Goal: Task Accomplishment & Management: Manage account settings

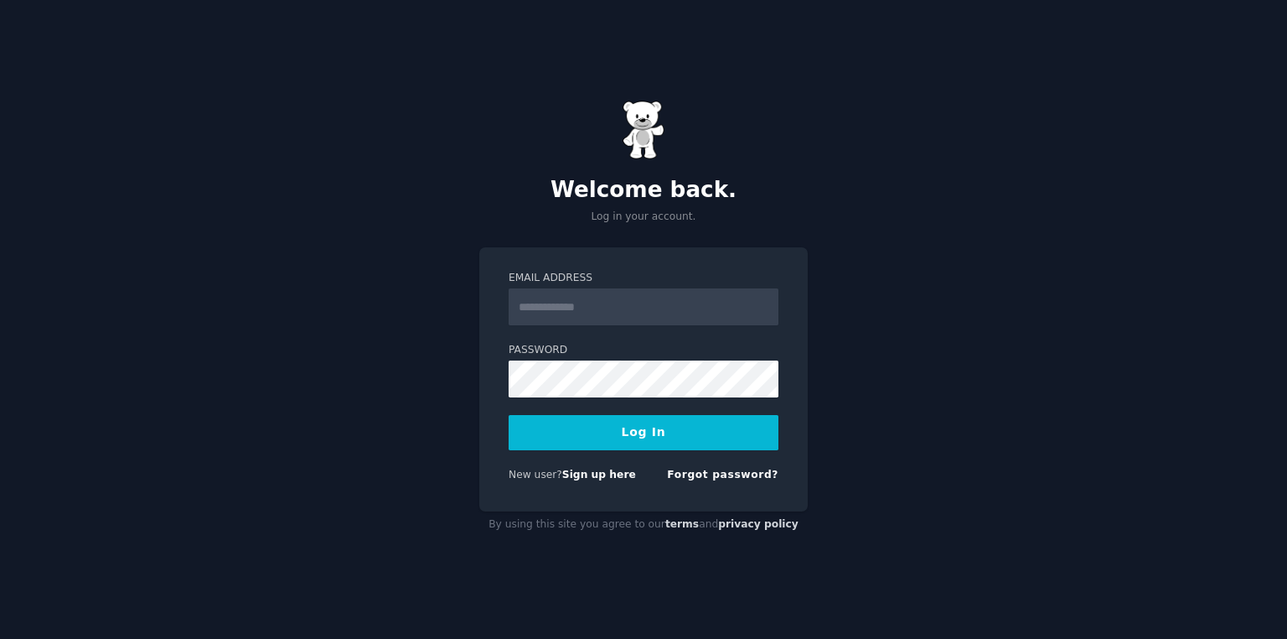
click at [0, 638] on nordpass-portal at bounding box center [0, 639] width 0 height 0
type input "**********"
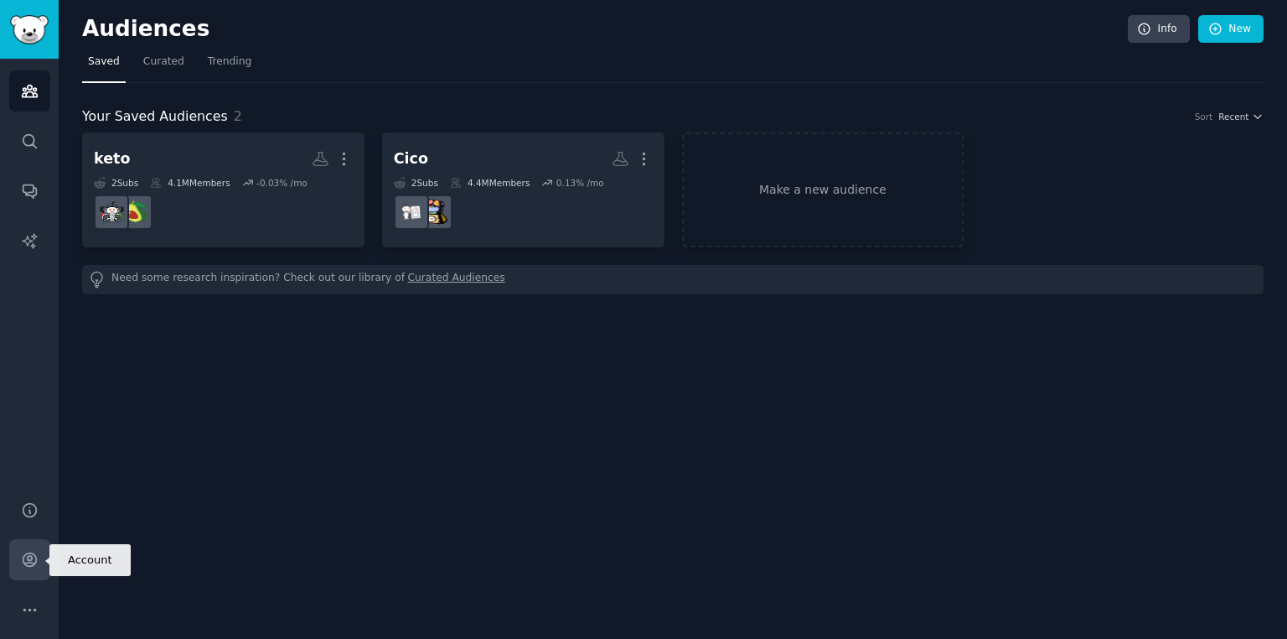
click at [36, 568] on link "Account" at bounding box center [29, 559] width 41 height 41
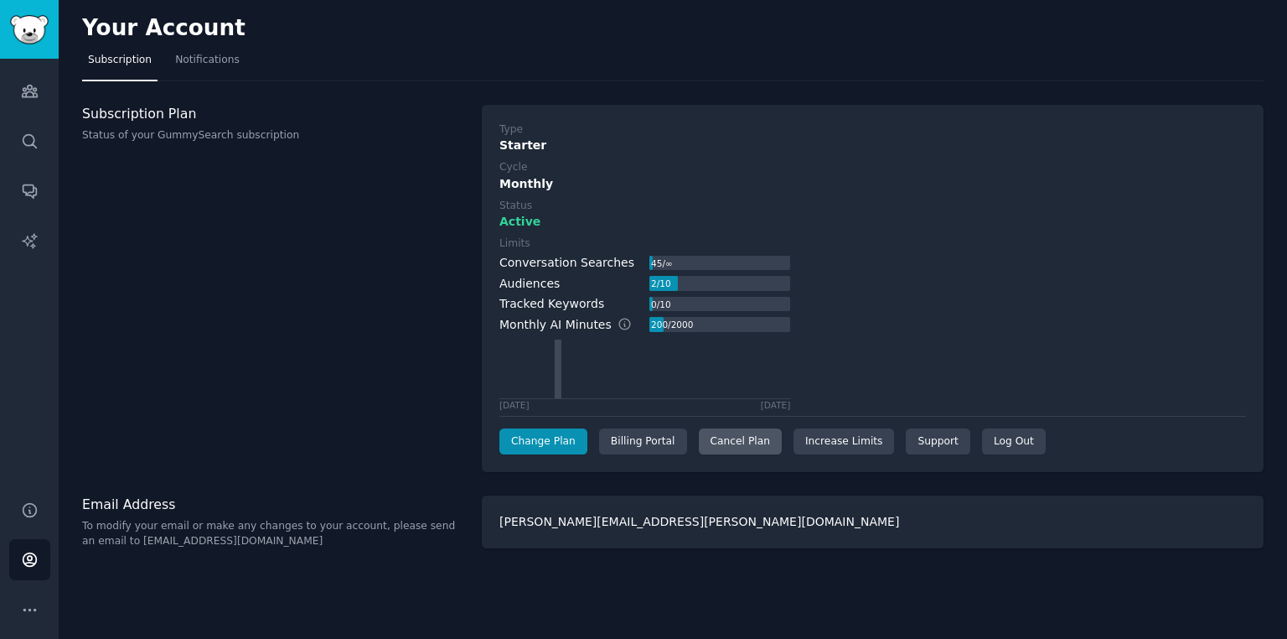
click at [714, 442] on div "Cancel Plan" at bounding box center [740, 441] width 83 height 27
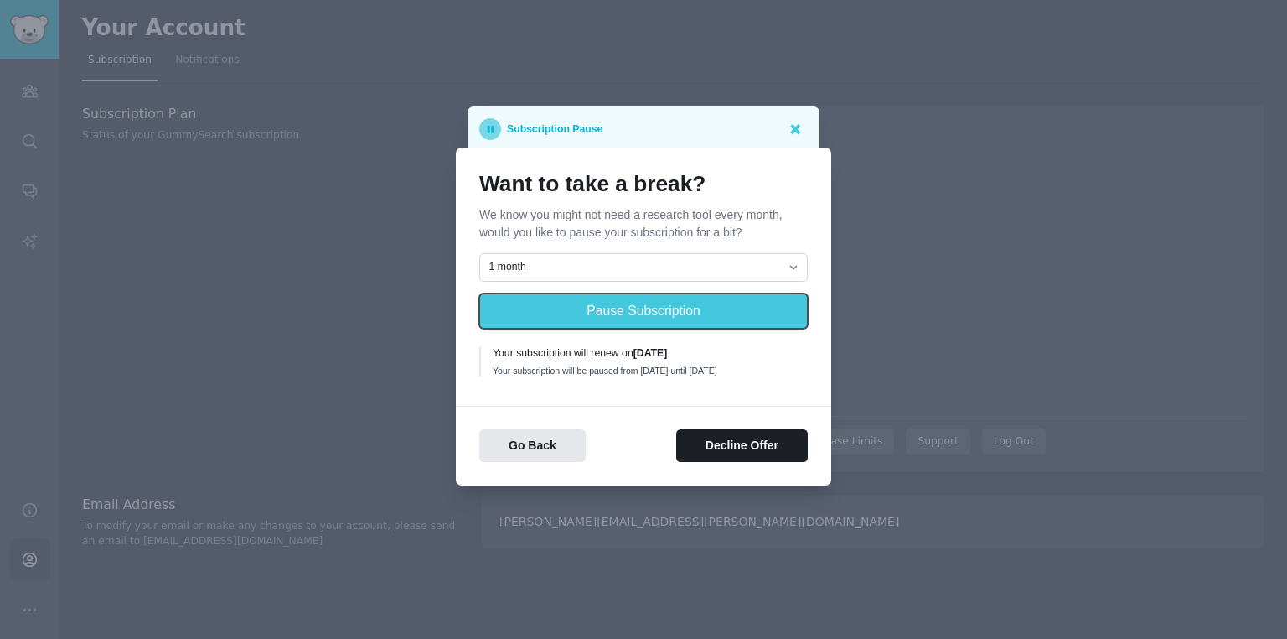
click at [597, 297] on button "Pause Subscription" at bounding box center [643, 310] width 328 height 35
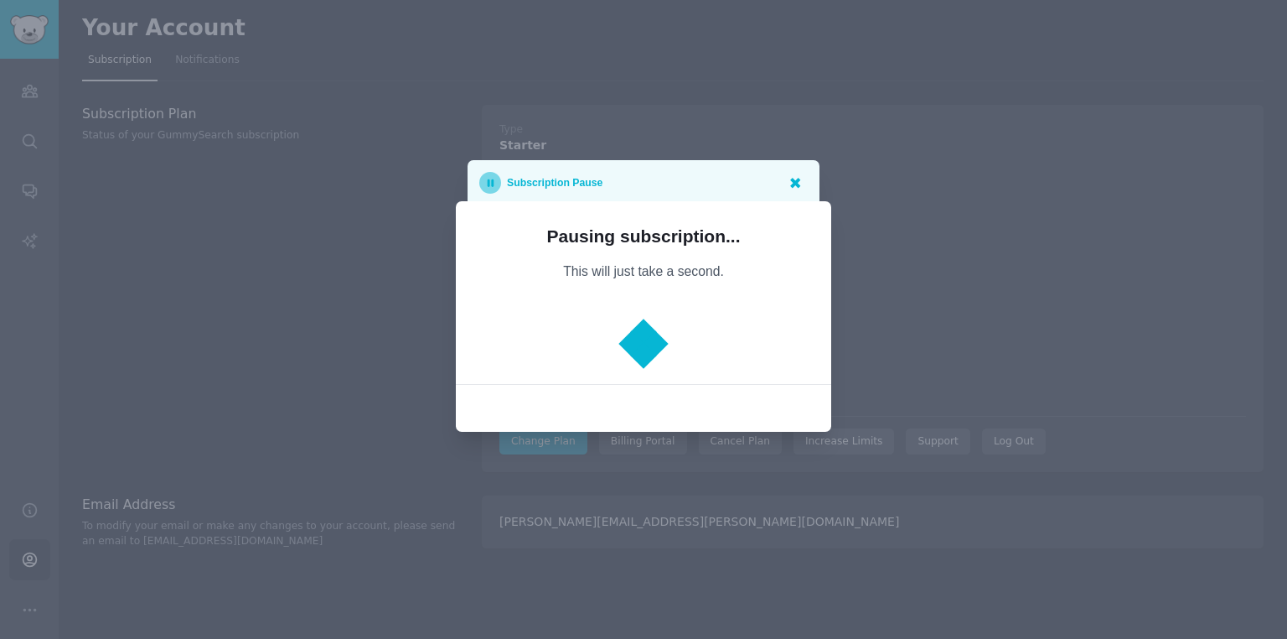
click at [798, 178] on icon at bounding box center [795, 183] width 10 height 10
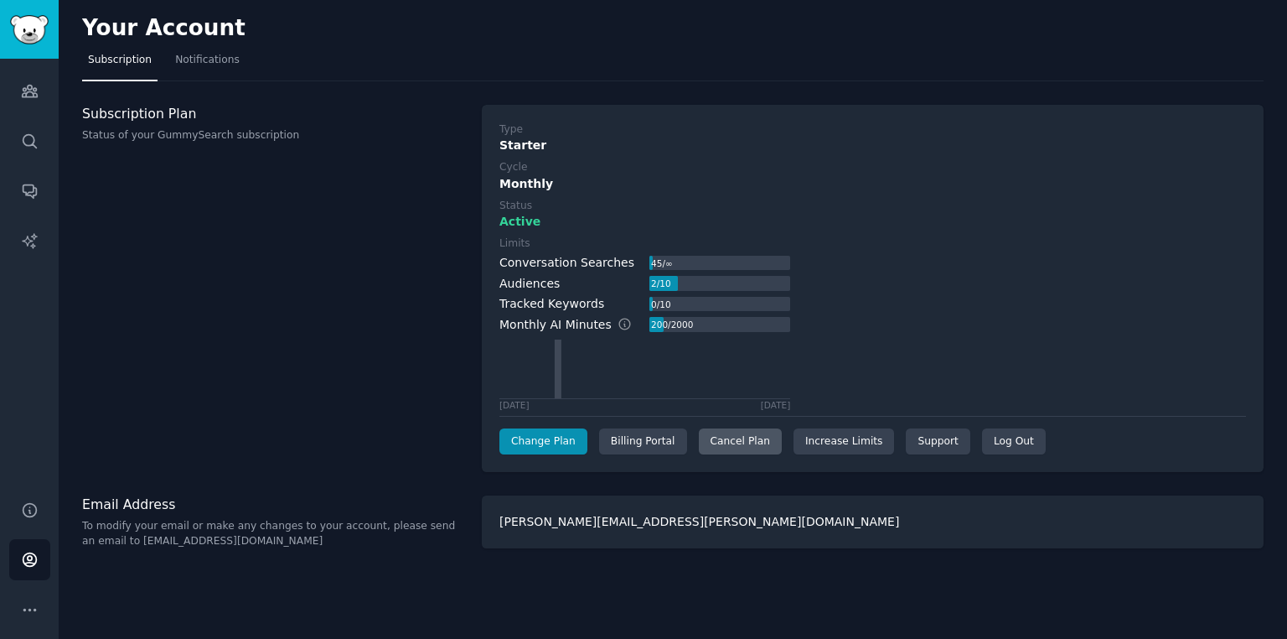
click at [709, 439] on div "Cancel Plan" at bounding box center [740, 441] width 83 height 27
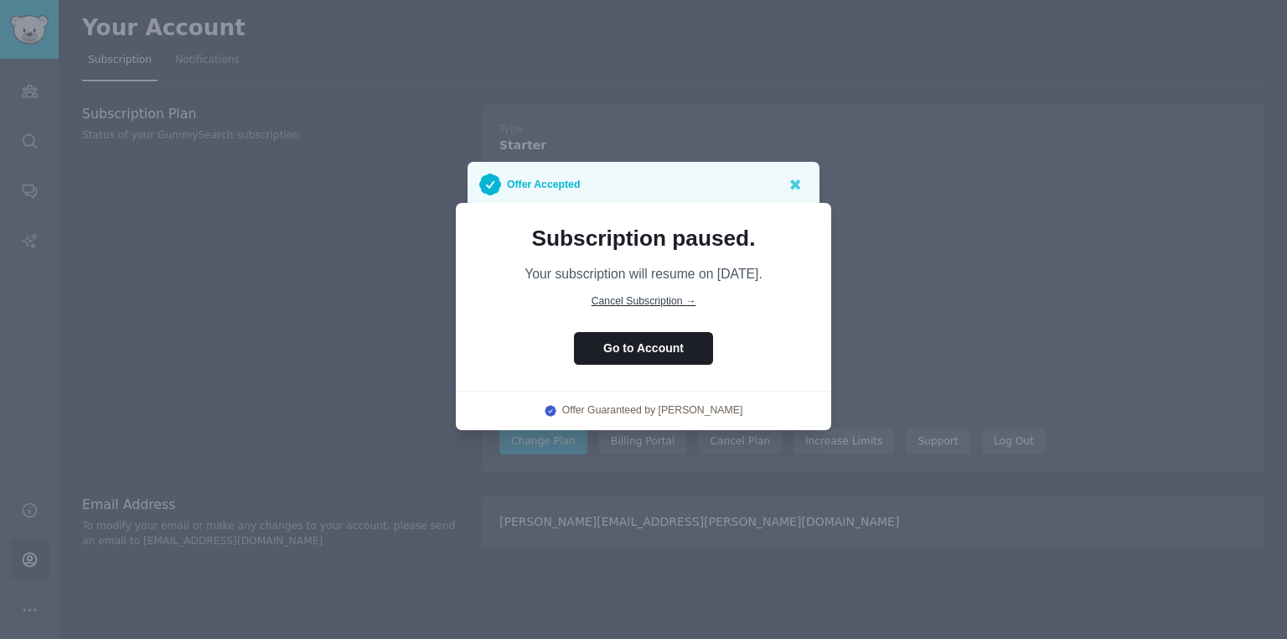
click at [647, 303] on span "Cancel Subscription →" at bounding box center [644, 301] width 105 height 12
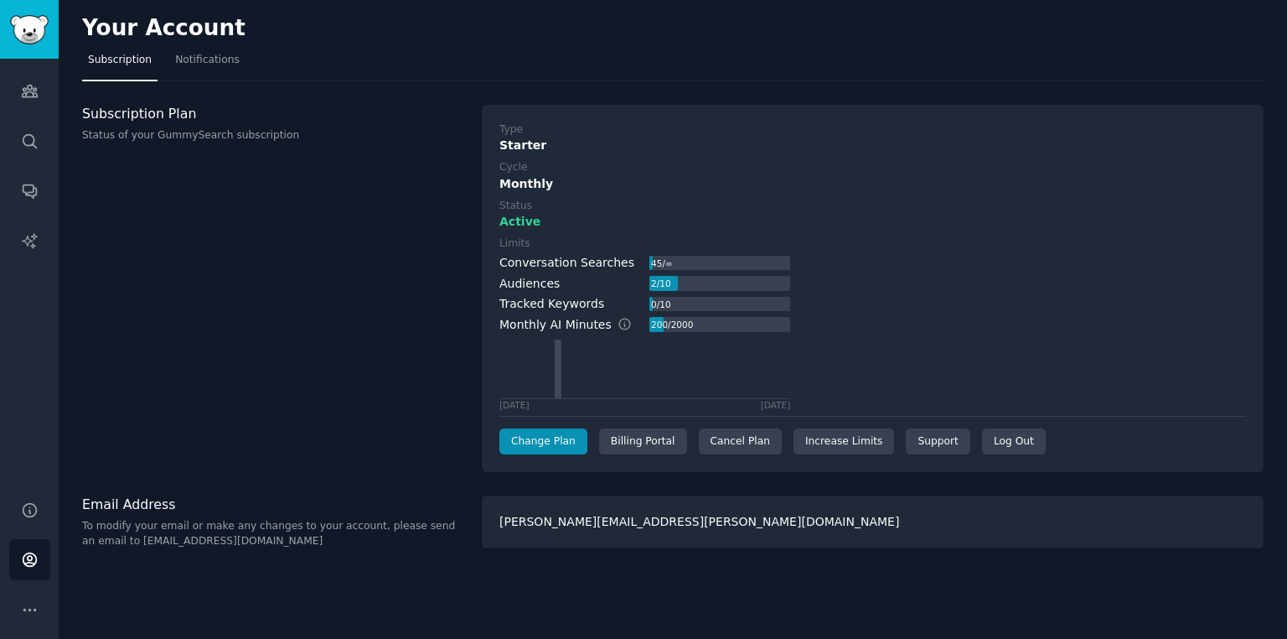
drag, startPoint x: 357, startPoint y: 304, endPoint x: 215, endPoint y: 103, distance: 246.5
click at [353, 301] on div "Subscription Plan Status of your GummySearch subscription" at bounding box center [273, 289] width 382 height 368
click at [727, 438] on div "Cancel Plan" at bounding box center [740, 441] width 83 height 27
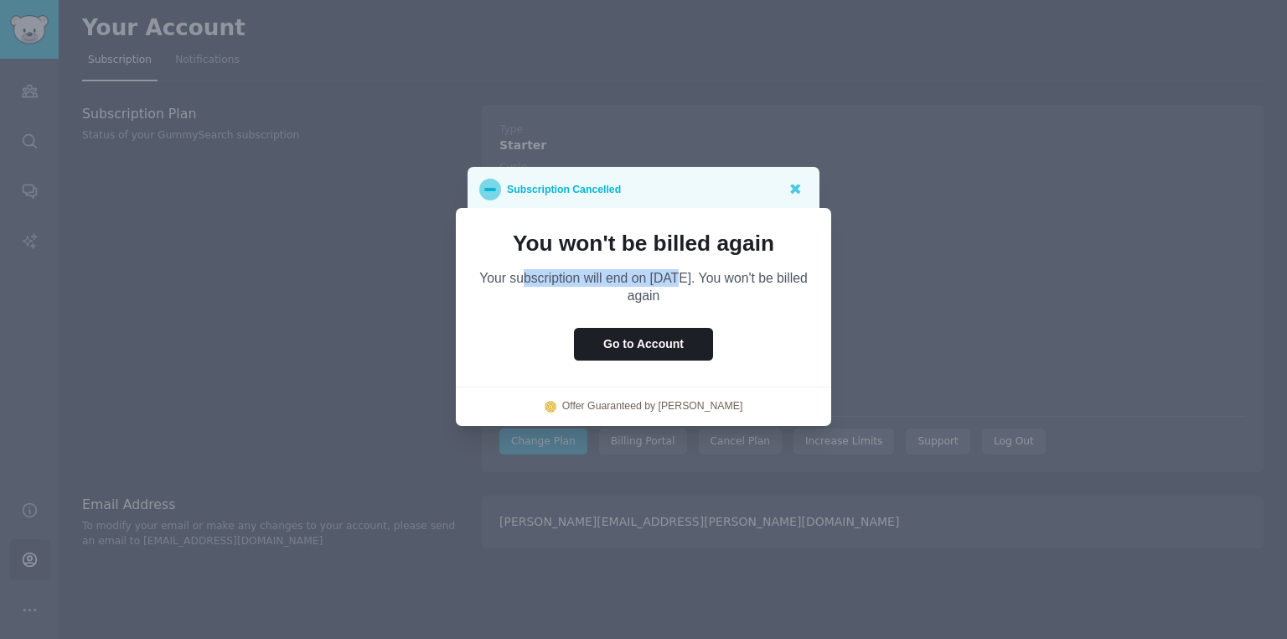
drag, startPoint x: 569, startPoint y: 278, endPoint x: 699, endPoint y: 275, distance: 129.9
click at [695, 275] on p "Your subscription will end on [DATE]. You won't be billed again" at bounding box center [643, 286] width 328 height 35
click at [748, 269] on p "Your subscription will end on [DATE]. You won't be billed again" at bounding box center [643, 286] width 328 height 35
click at [617, 303] on p "Your subscription will end on [DATE]. You won't be billed again" at bounding box center [643, 286] width 328 height 35
drag, startPoint x: 794, startPoint y: 199, endPoint x: 784, endPoint y: 214, distance: 17.4
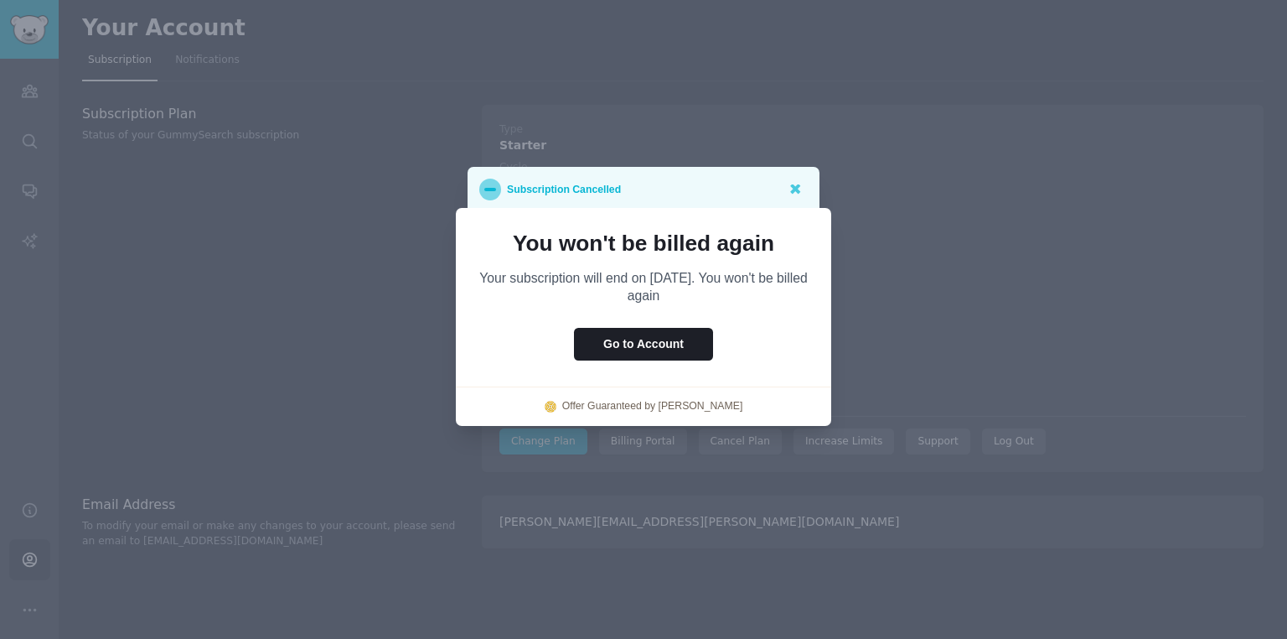
click at [790, 208] on div "Subscription Cancelled You won't be billed again Your subscription will end on …" at bounding box center [643, 319] width 1287 height 639
click at [740, 231] on p "You won't be billed again" at bounding box center [643, 242] width 328 height 23
click at [798, 184] on icon at bounding box center [795, 189] width 10 height 10
